Goal: Check status: Check status

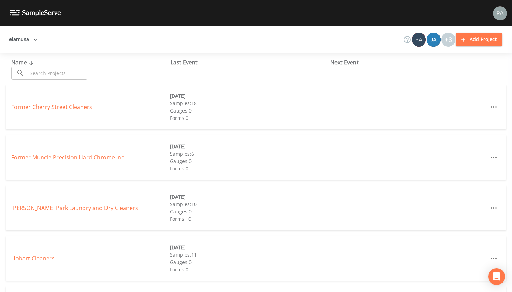
scroll to position [210, 0]
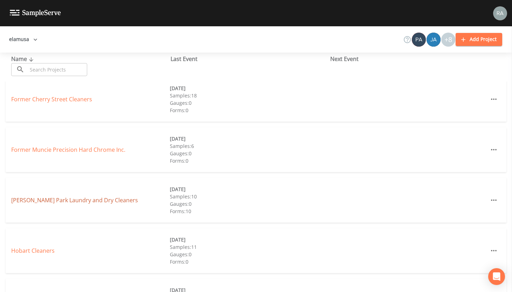
click at [77, 199] on link "[PERSON_NAME] Park Laundry and Dry Cleaners" at bounding box center [74, 200] width 127 height 8
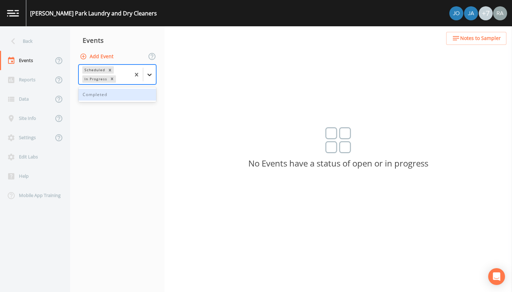
click at [150, 75] on icon at bounding box center [149, 75] width 4 height 2
click at [119, 92] on div "Completed" at bounding box center [117, 95] width 78 height 12
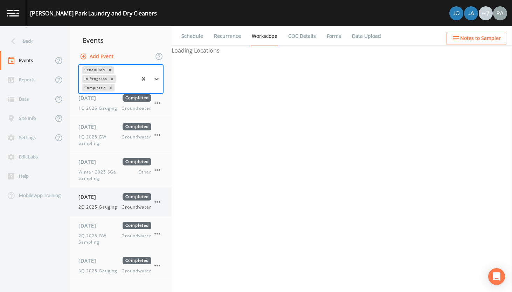
scroll to position [445, 0]
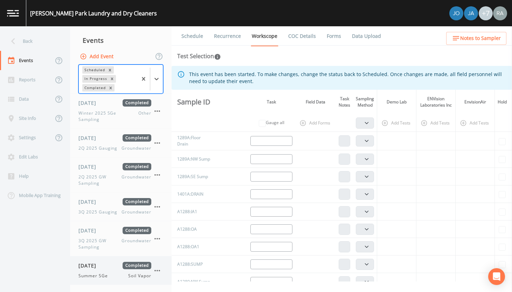
click at [99, 265] on span "[DATE]" at bounding box center [89, 265] width 23 height 7
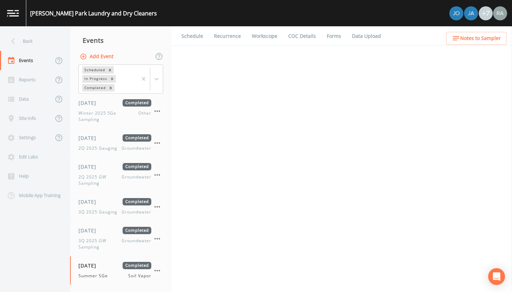
select select "c5bfc0a2-8365-4ab6-a941-dacac289f9c5"
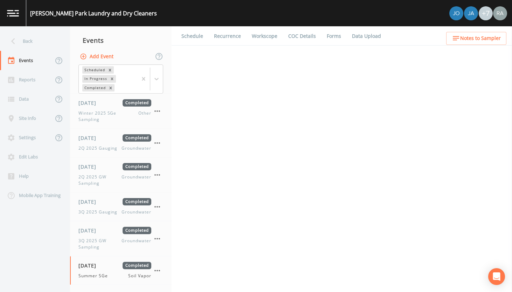
select select "c5bfc0a2-8365-4ab6-a941-dacac289f9c5"
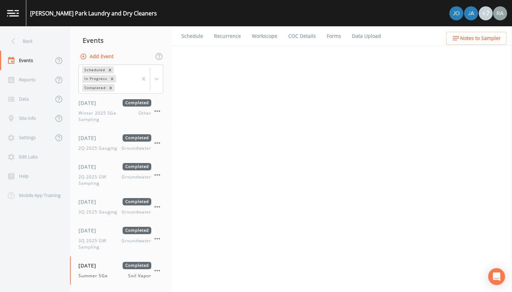
select select "c5bfc0a2-8365-4ab6-a941-dacac289f9c5"
select select "870c3ab3-48ff-4d8c-b307-25957cf3be88"
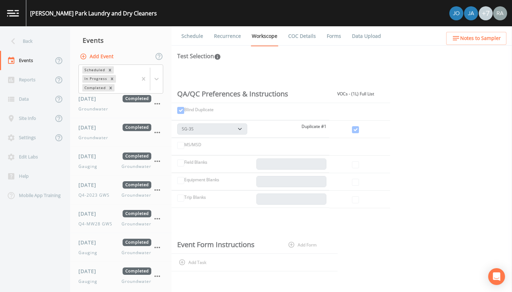
scroll to position [283, 0]
